Goal: Information Seeking & Learning: Learn about a topic

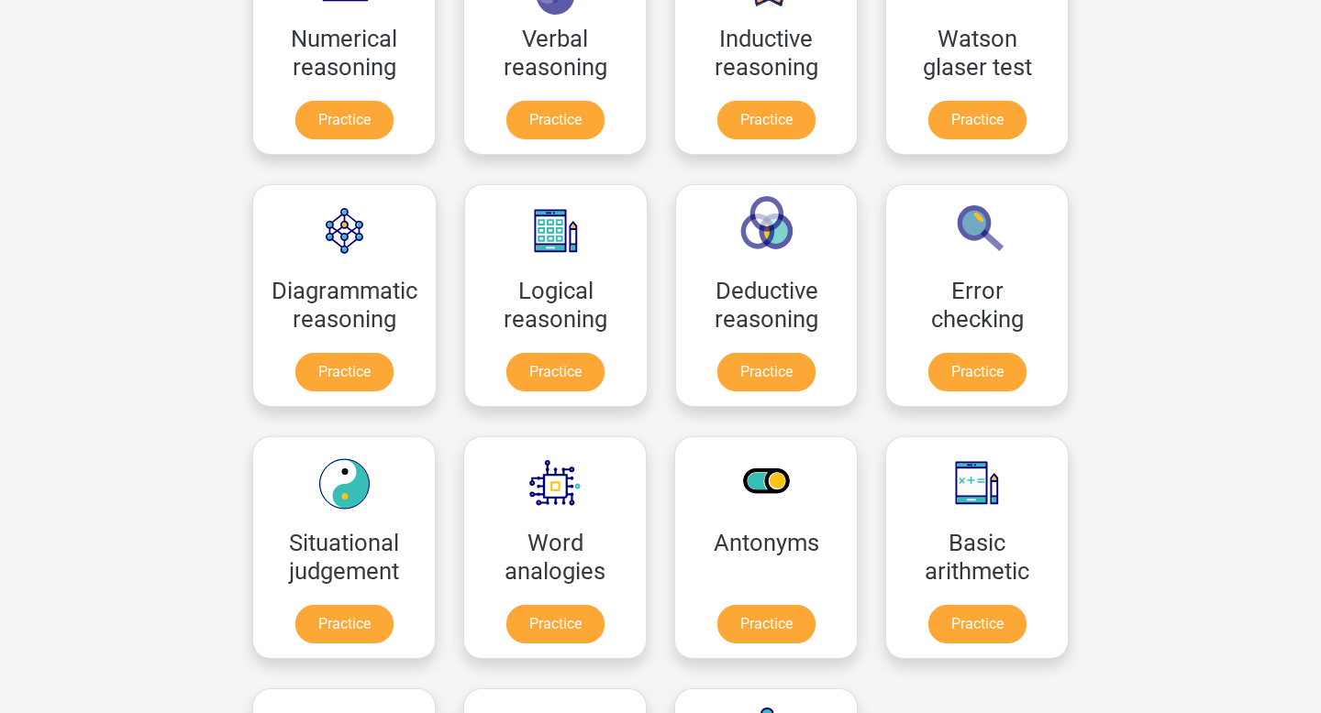
scroll to position [360, 0]
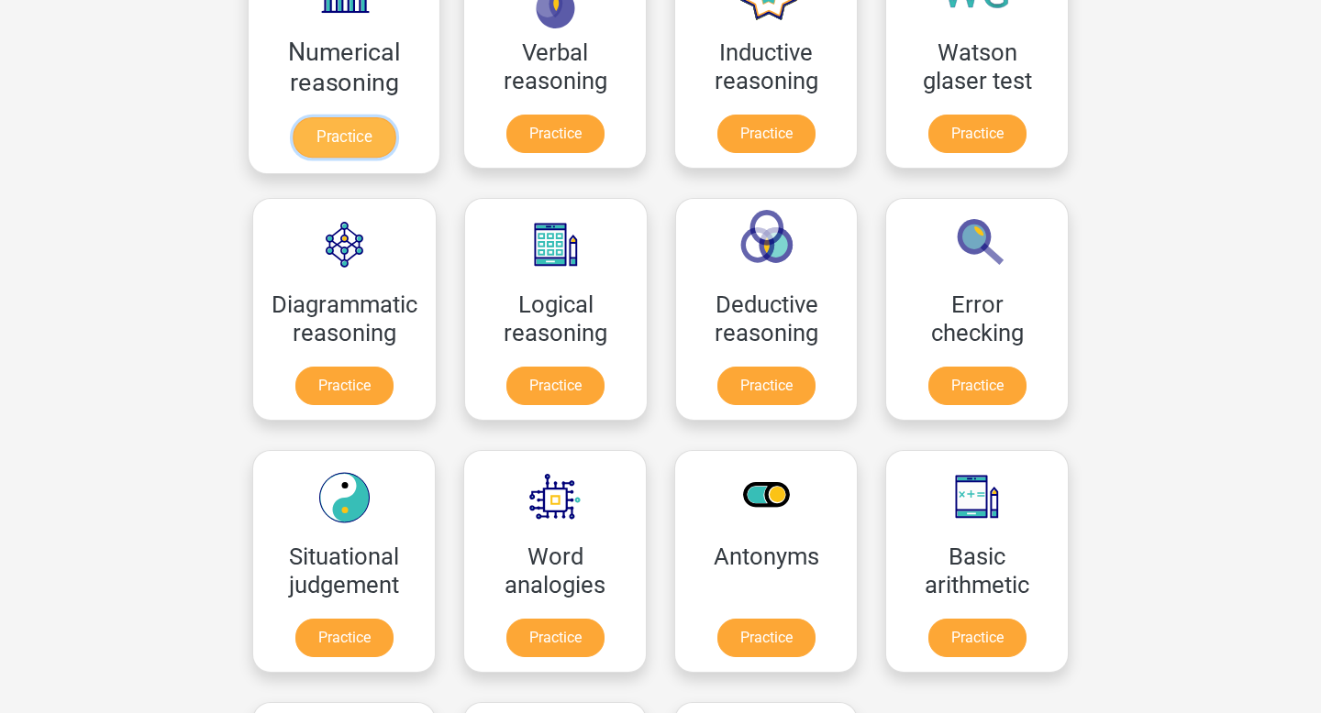
click at [380, 149] on link "Practice" at bounding box center [344, 137] width 103 height 40
